Goal: Task Accomplishment & Management: Manage account settings

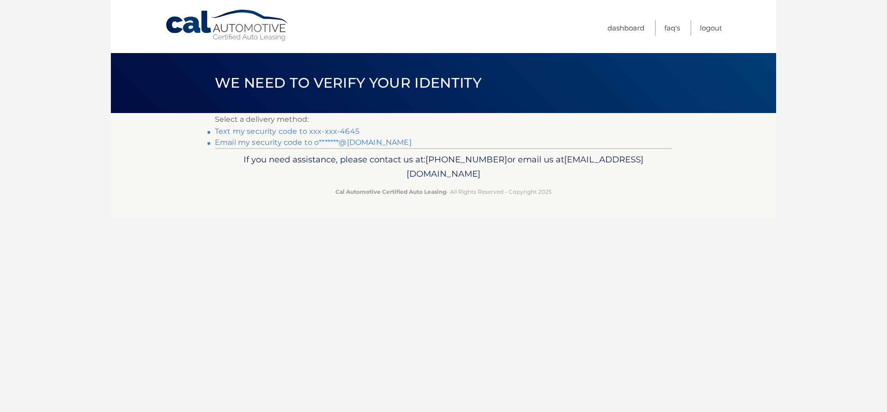
click at [319, 133] on link "Text my security code to xxx-xxx-4645" at bounding box center [287, 131] width 145 height 9
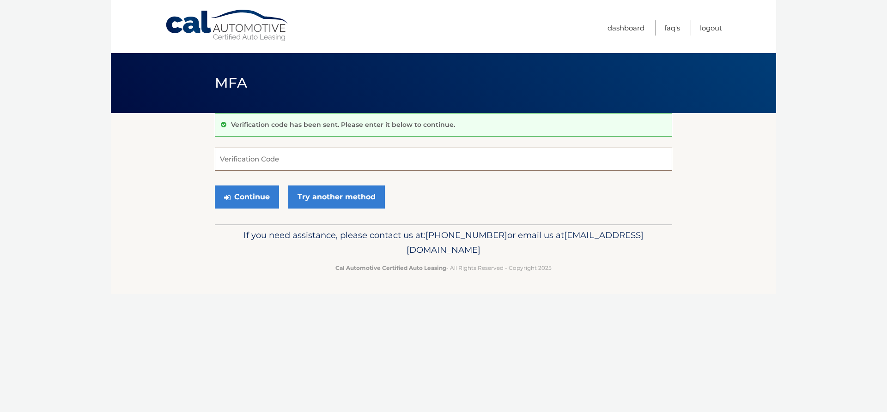
click at [285, 164] on input "Verification Code" at bounding box center [443, 159] width 457 height 23
type input "003886"
click at [250, 196] on button "Continue" at bounding box center [247, 197] width 64 height 23
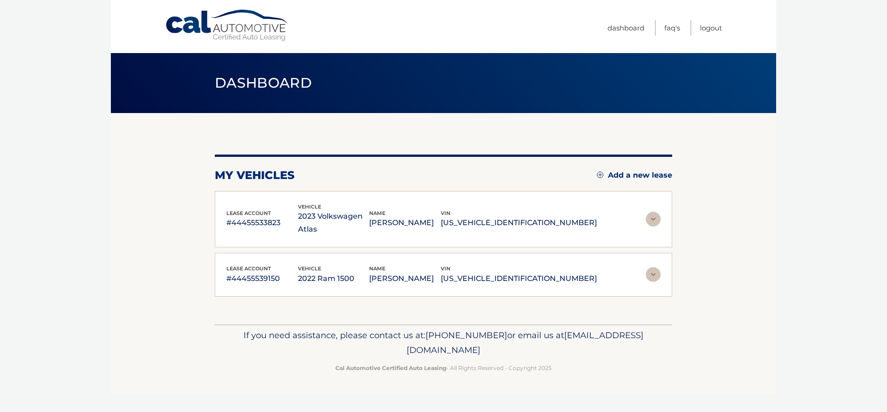
click at [654, 267] on img at bounding box center [653, 274] width 15 height 15
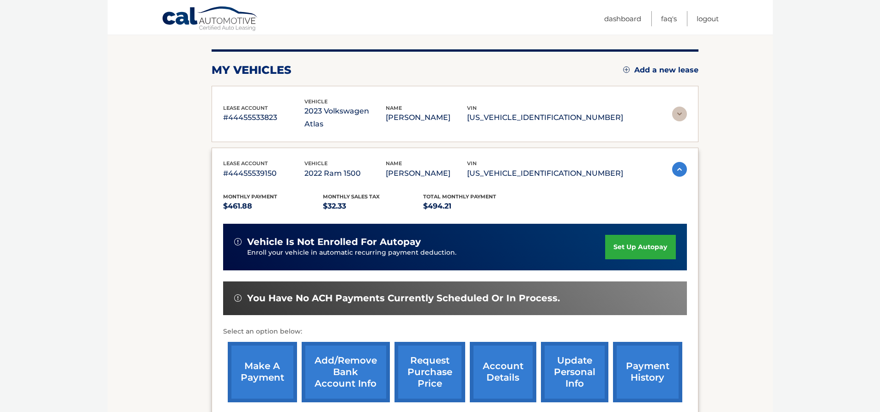
scroll to position [197, 0]
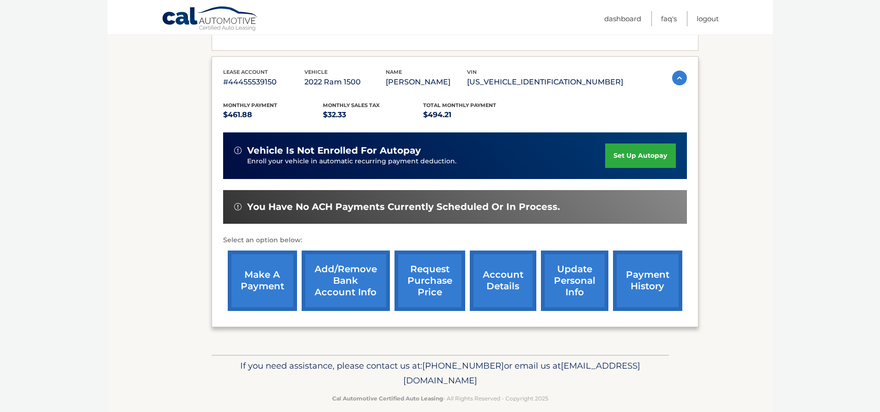
click at [510, 267] on link "account details" at bounding box center [503, 281] width 66 height 60
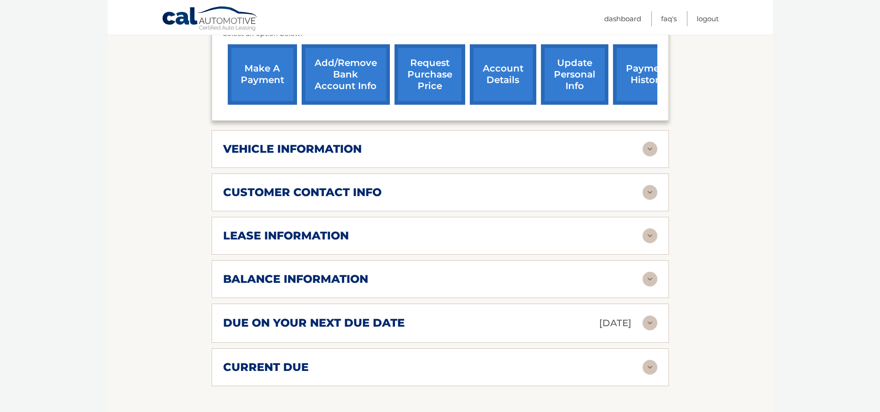
scroll to position [369, 0]
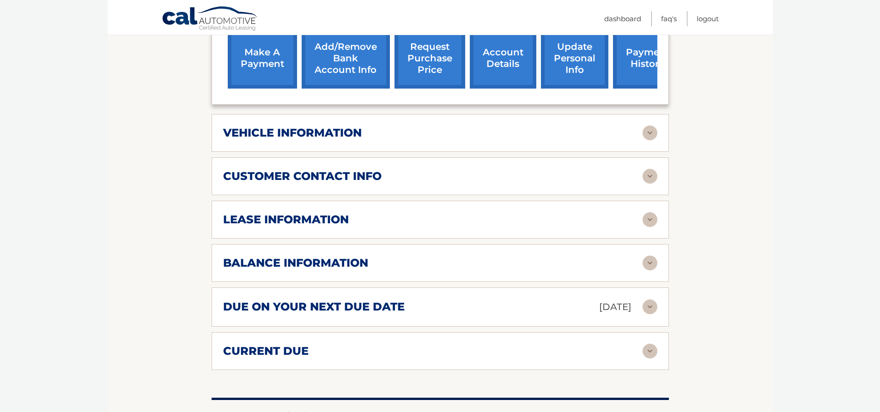
click at [502, 258] on div "balance information" at bounding box center [432, 263] width 419 height 14
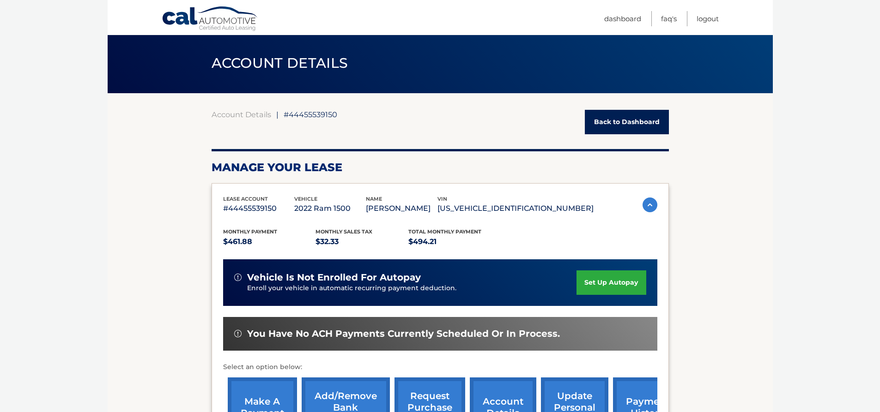
scroll to position [0, 0]
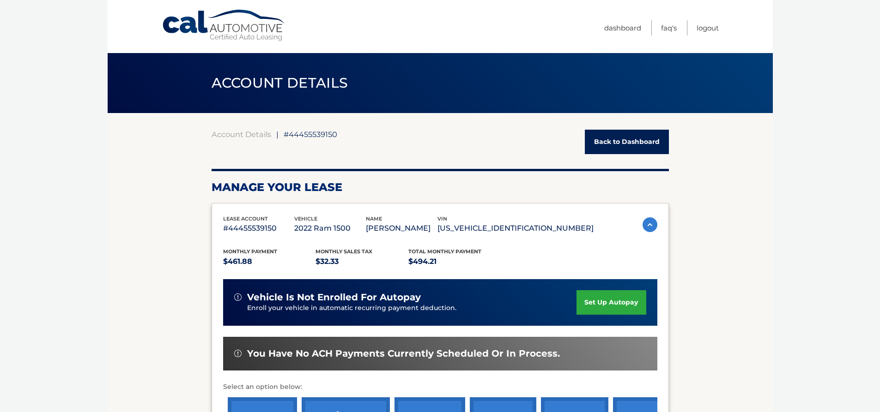
click at [625, 140] on link "Back to Dashboard" at bounding box center [627, 142] width 84 height 24
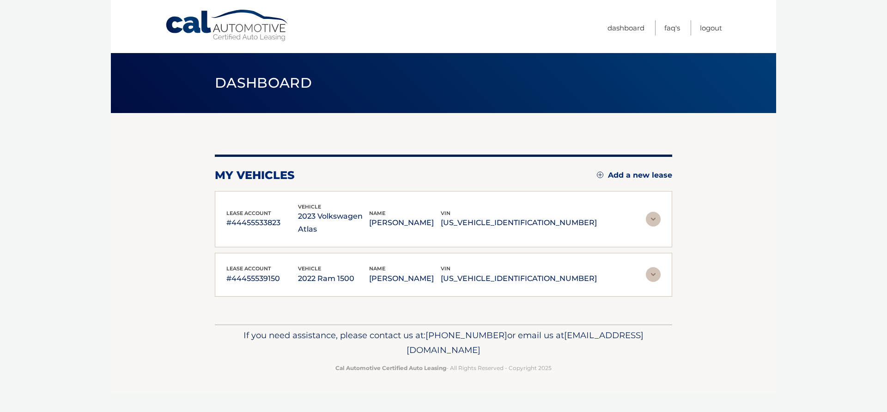
click at [651, 212] on img at bounding box center [653, 219] width 15 height 15
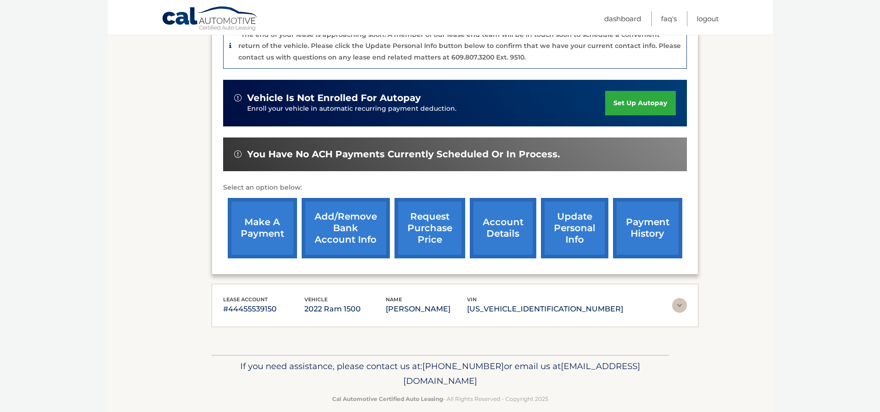
scroll to position [165, 0]
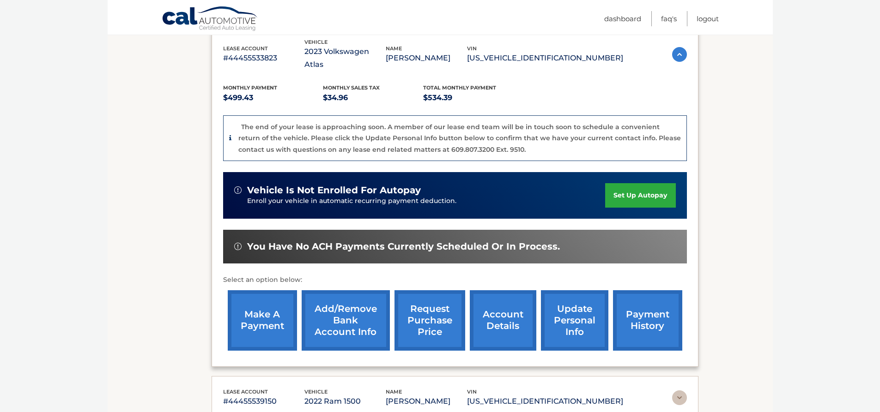
click at [502, 308] on link "account details" at bounding box center [503, 320] width 66 height 60
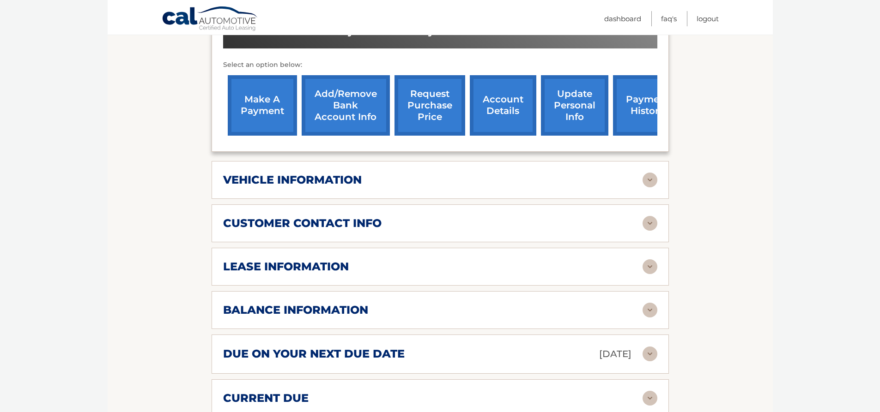
scroll to position [319, 0]
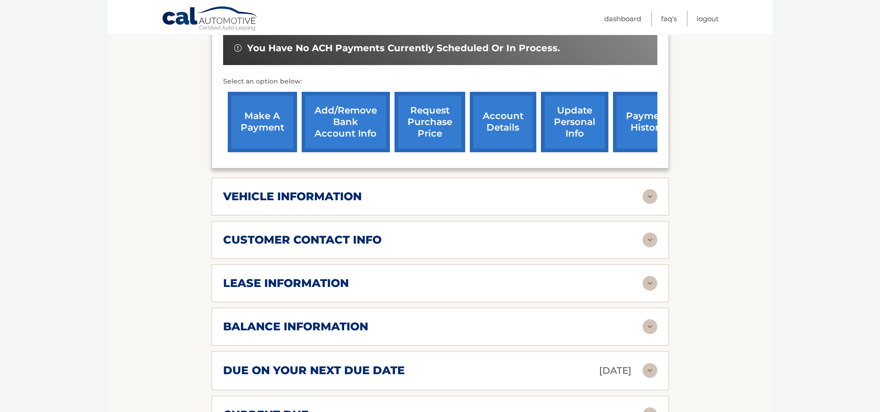
click at [576, 320] on div "balance information" at bounding box center [432, 327] width 419 height 14
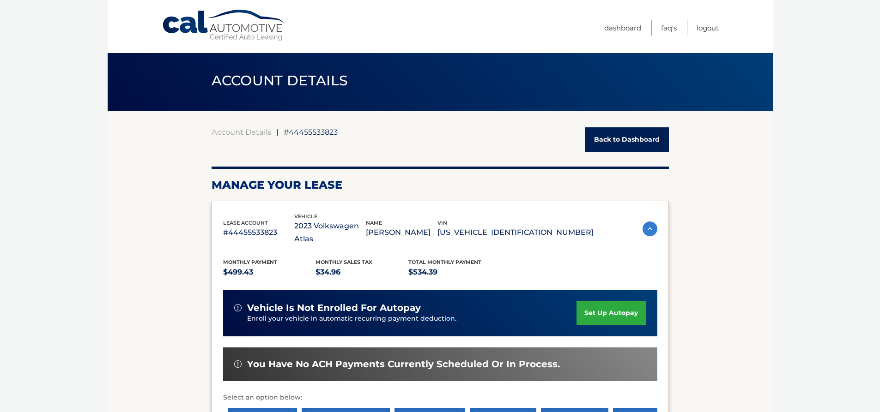
scroll to position [0, 0]
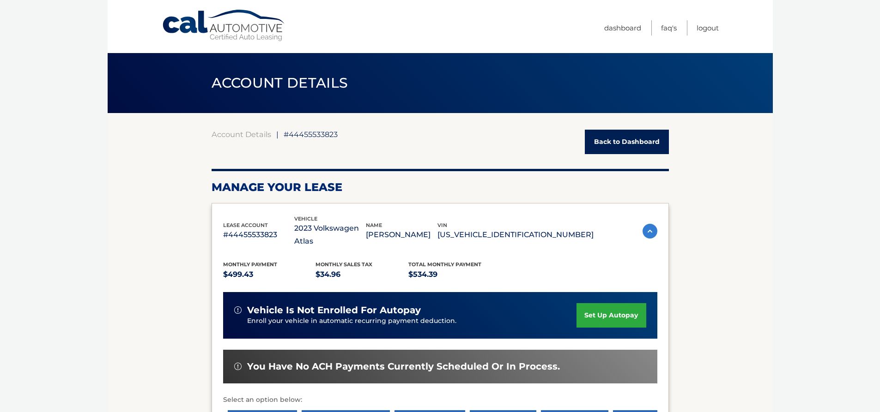
click at [623, 141] on link "Back to Dashboard" at bounding box center [627, 142] width 84 height 24
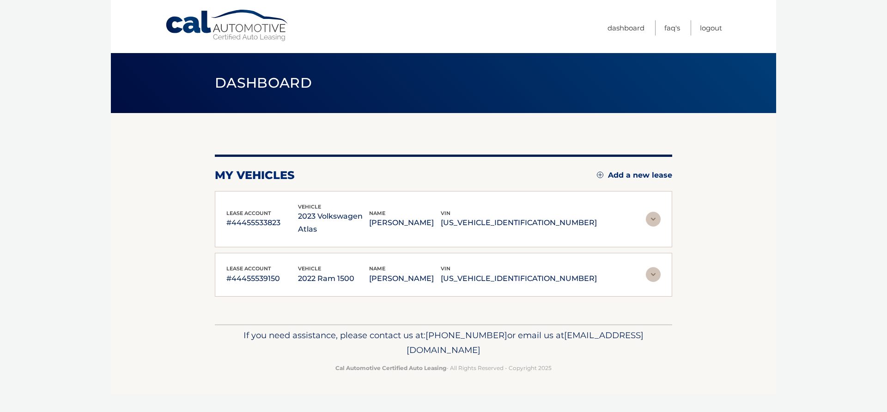
click at [622, 148] on div "my vehicles Add a new lease lease account #44455533823 vehicle 2023 Volkswagen …" at bounding box center [443, 218] width 457 height 211
click at [656, 267] on img at bounding box center [653, 274] width 15 height 15
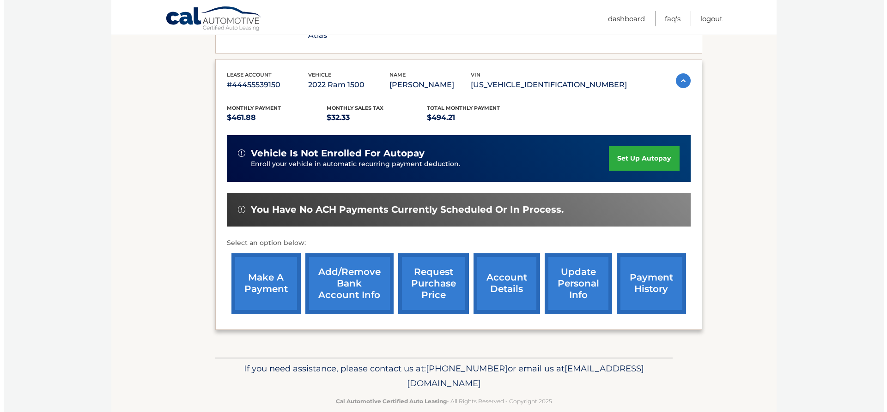
scroll to position [197, 0]
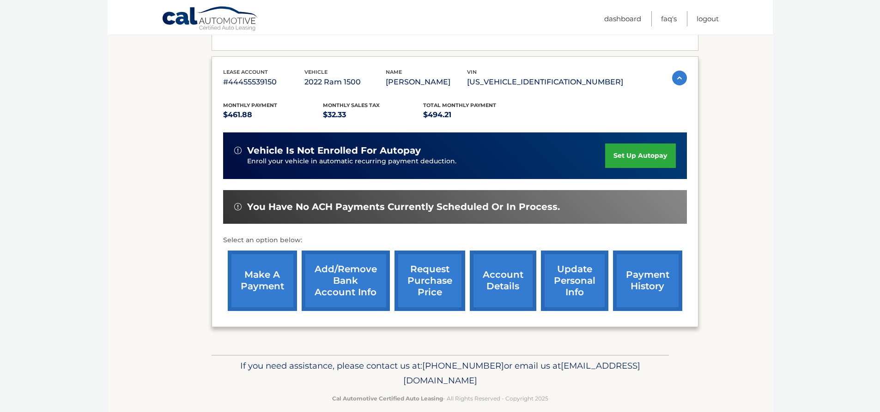
click at [428, 269] on link "request purchase price" at bounding box center [429, 281] width 71 height 60
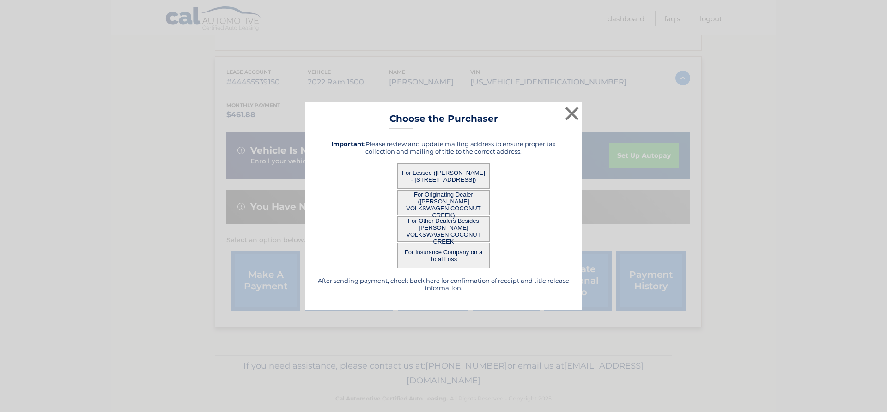
click at [448, 174] on button "For Lessee ([PERSON_NAME] - [STREET_ADDRESS])" at bounding box center [443, 175] width 92 height 25
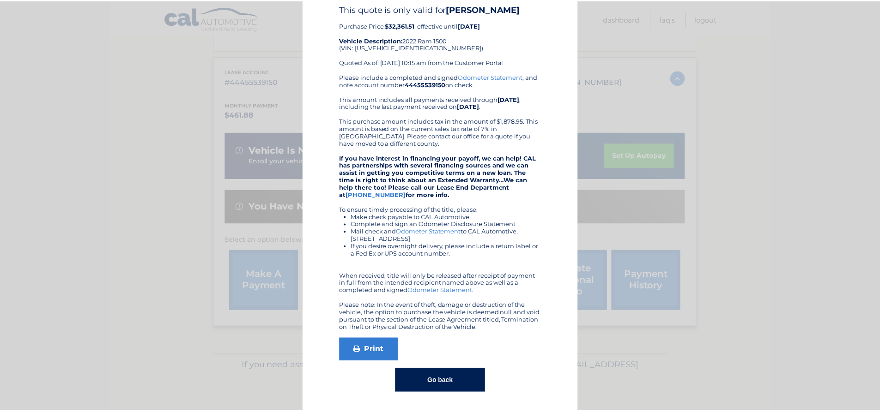
scroll to position [0, 0]
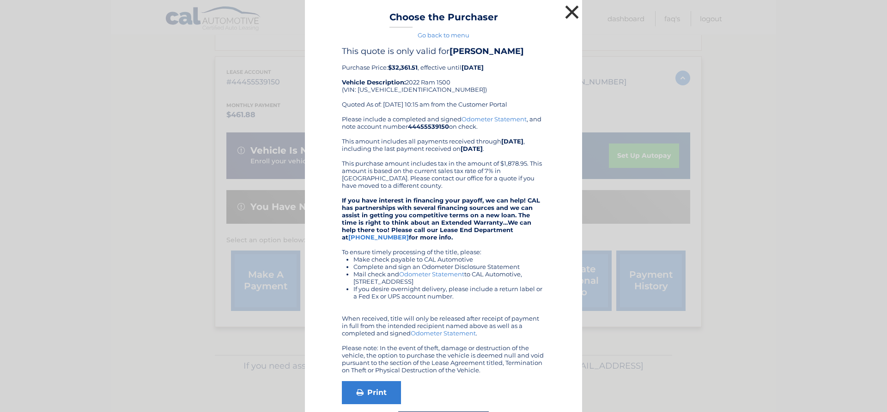
click at [566, 6] on button "×" at bounding box center [571, 12] width 18 height 18
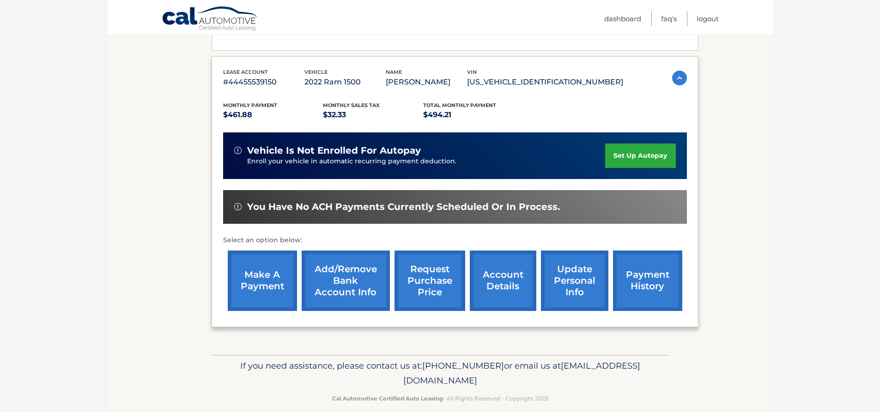
click at [429, 269] on link "request purchase price" at bounding box center [429, 281] width 71 height 60
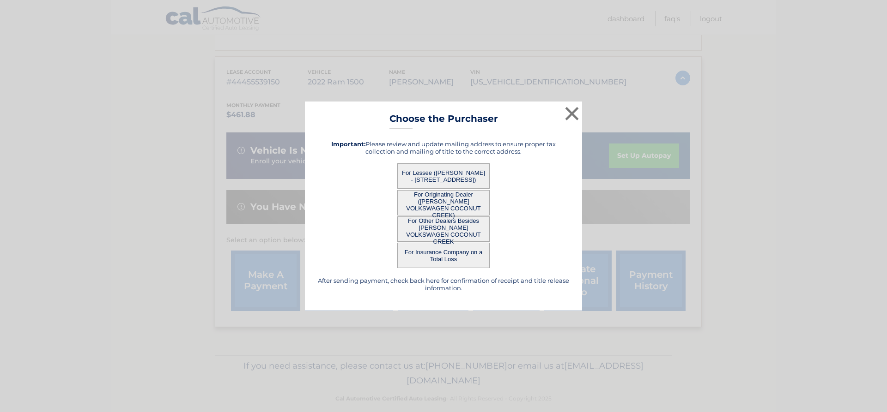
click at [449, 175] on button "For Lessee ([PERSON_NAME] - [STREET_ADDRESS])" at bounding box center [443, 175] width 92 height 25
click at [452, 170] on button "For Lessee ([PERSON_NAME] - [STREET_ADDRESS])" at bounding box center [443, 175] width 92 height 25
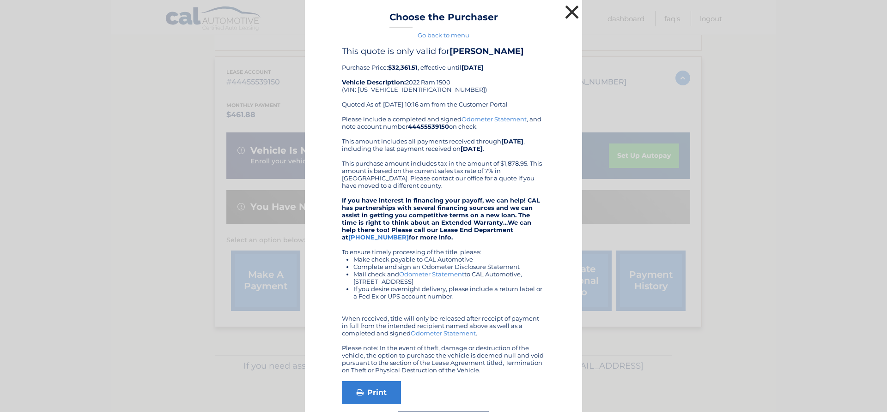
click at [572, 12] on button "×" at bounding box center [571, 12] width 18 height 18
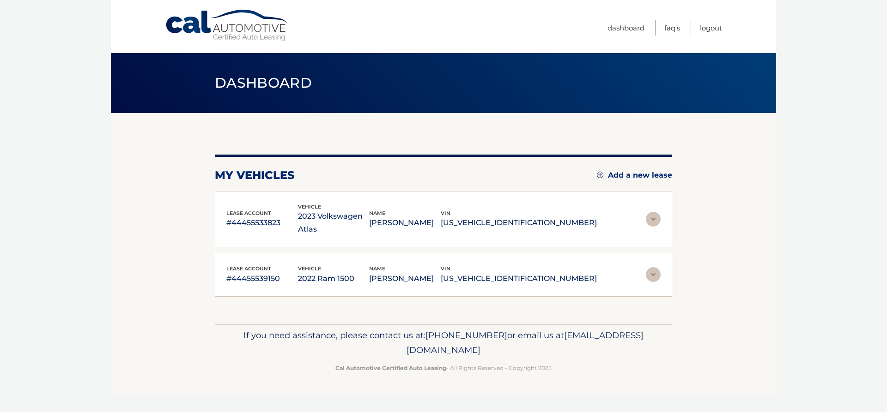
click at [654, 267] on img at bounding box center [653, 274] width 15 height 15
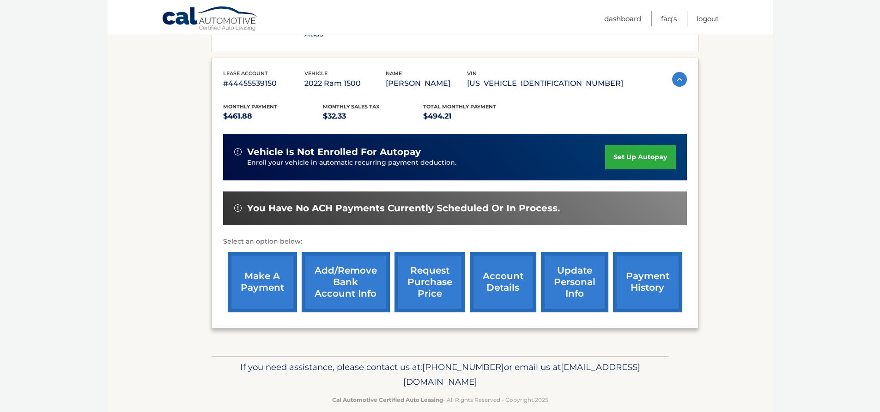
scroll to position [197, 0]
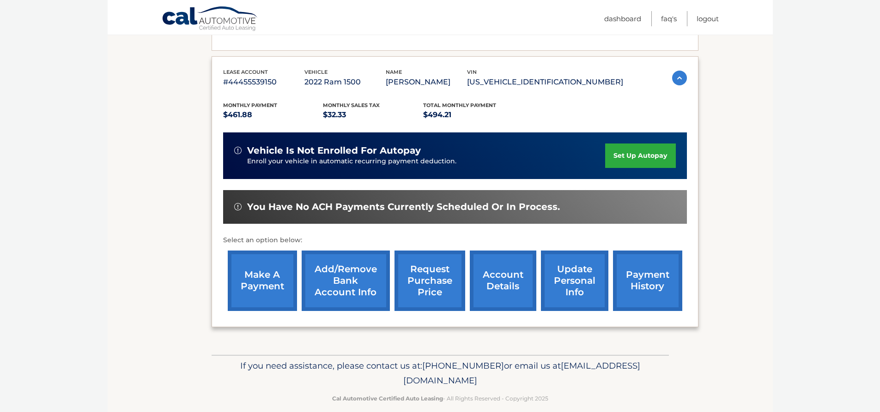
click at [489, 279] on link "account details" at bounding box center [503, 281] width 66 height 60
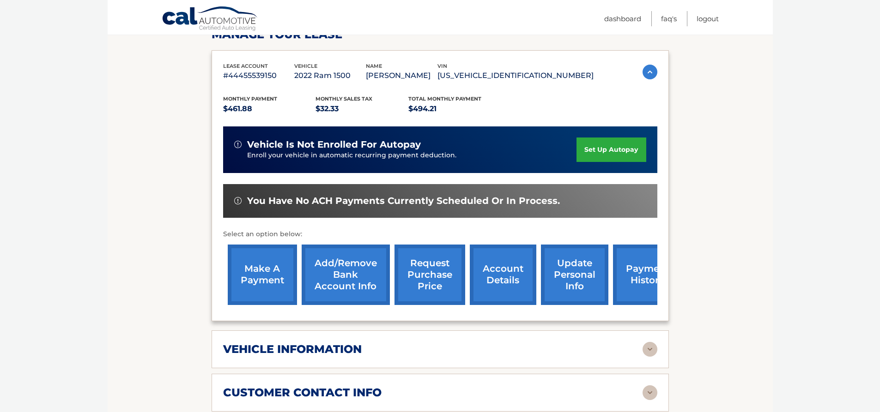
scroll to position [323, 0]
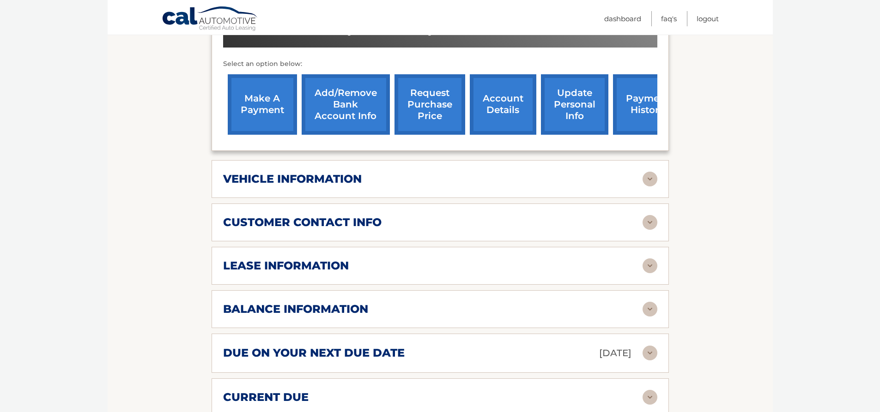
click at [632, 312] on div "balance information" at bounding box center [432, 309] width 419 height 14
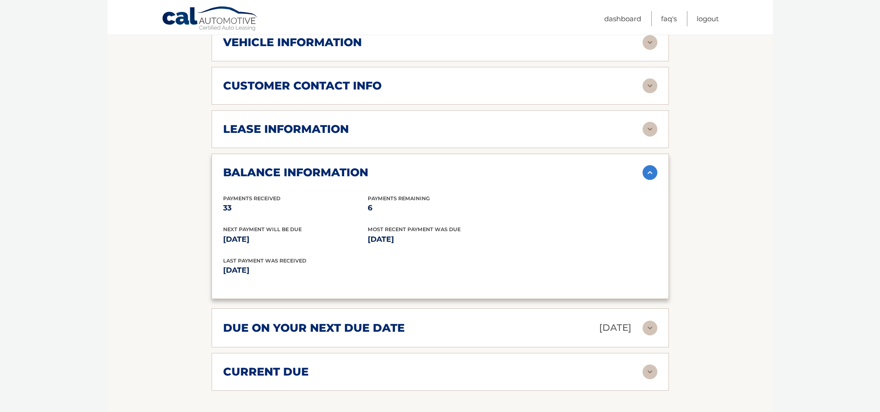
scroll to position [462, 0]
